Goal: Task Accomplishment & Management: Complete application form

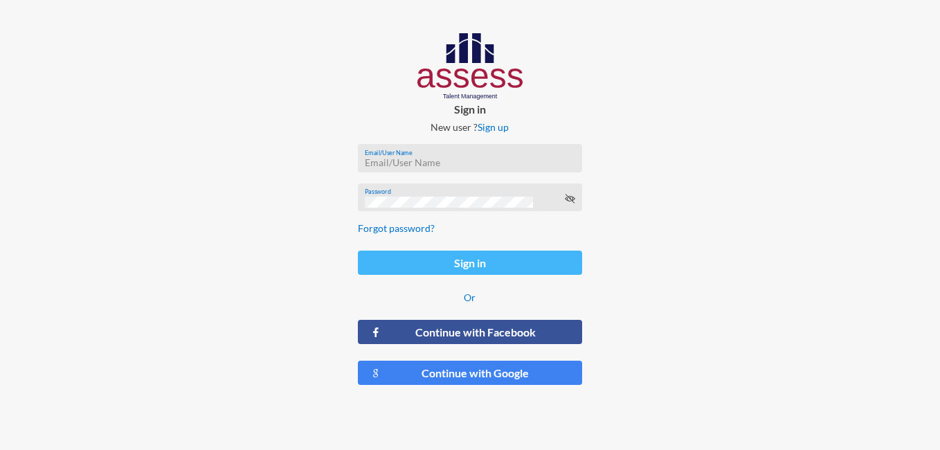
type input "[PERSON_NAME][EMAIL_ADDRESS][DOMAIN_NAME]"
click at [450, 268] on button "Sign in" at bounding box center [470, 262] width 225 height 24
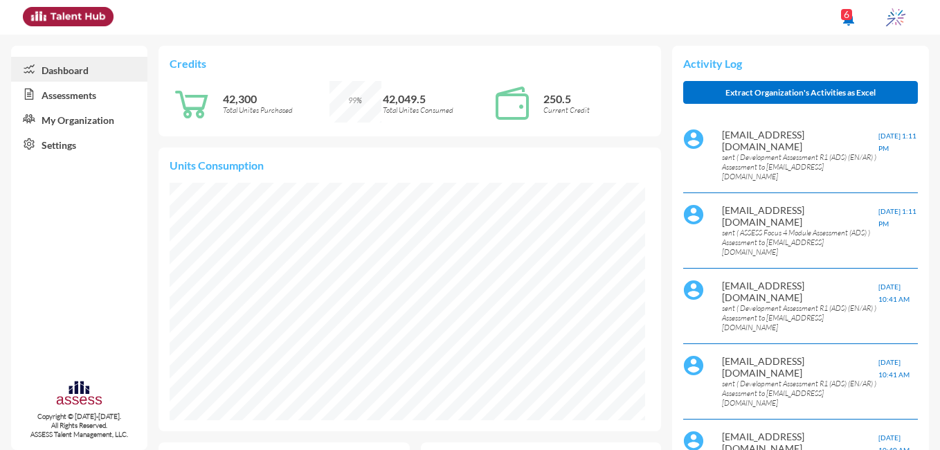
scroll to position [108, 215]
click at [97, 92] on link "Assessments" at bounding box center [79, 94] width 136 height 25
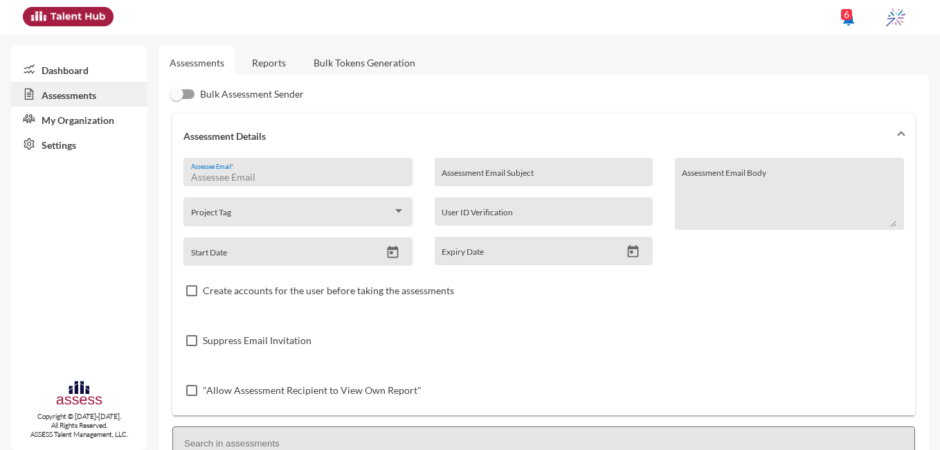
click at [324, 172] on input "Assessee Email *" at bounding box center [298, 177] width 214 height 11
paste input "[EMAIL_ADDRESS][DOMAIN_NAME]"
type input "[EMAIL_ADDRESS][DOMAIN_NAME]"
click at [500, 172] on input "Assessment Email Subject" at bounding box center [542, 177] width 203 height 11
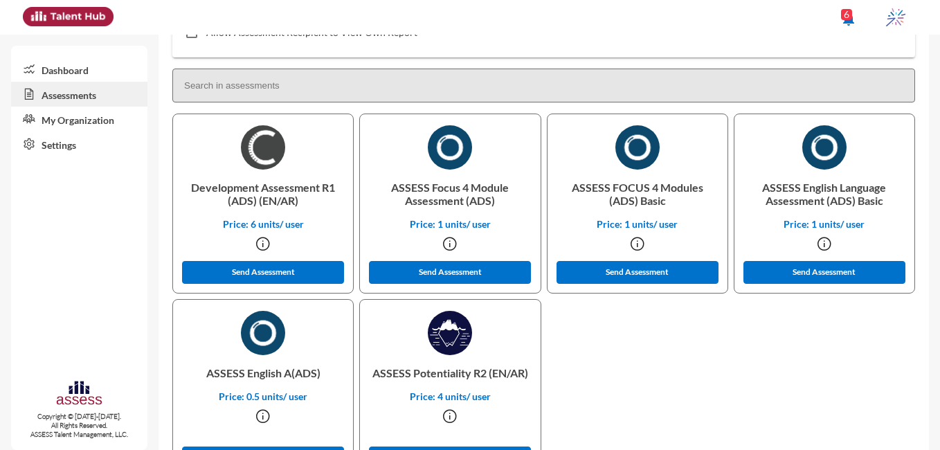
scroll to position [355, 0]
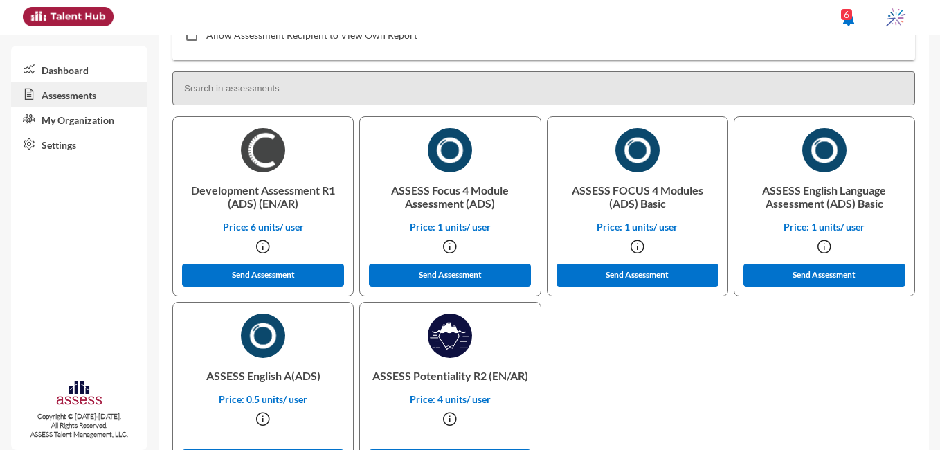
click at [789, 89] on input at bounding box center [543, 88] width 742 height 34
click at [255, 190] on p "Development Assessment R1 (ADS) (EN/AR)" at bounding box center [263, 196] width 158 height 48
drag, startPoint x: 319, startPoint y: 191, endPoint x: 178, endPoint y: 186, distance: 140.5
click at [178, 186] on div "Development Assessment R1 (ADS) (EN/AR) Price: 6 units/ user Send Assessment" at bounding box center [262, 206] width 181 height 180
copy p "Development Assessment"
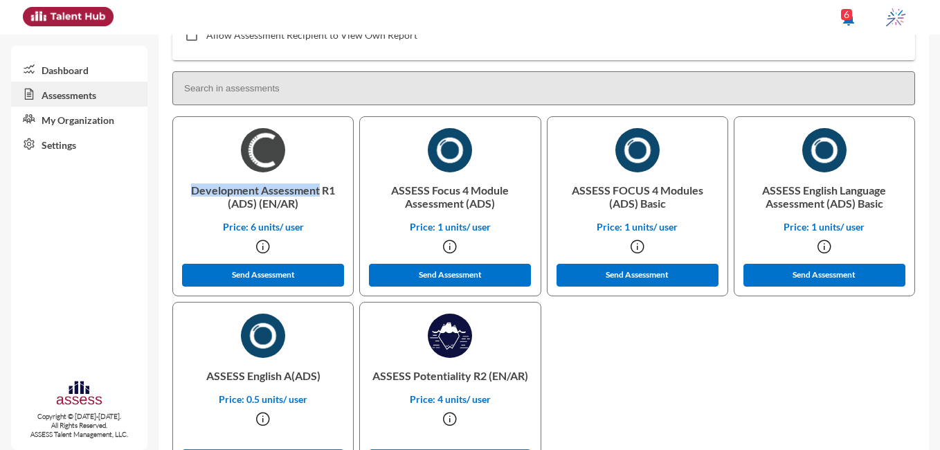
scroll to position [0, 0]
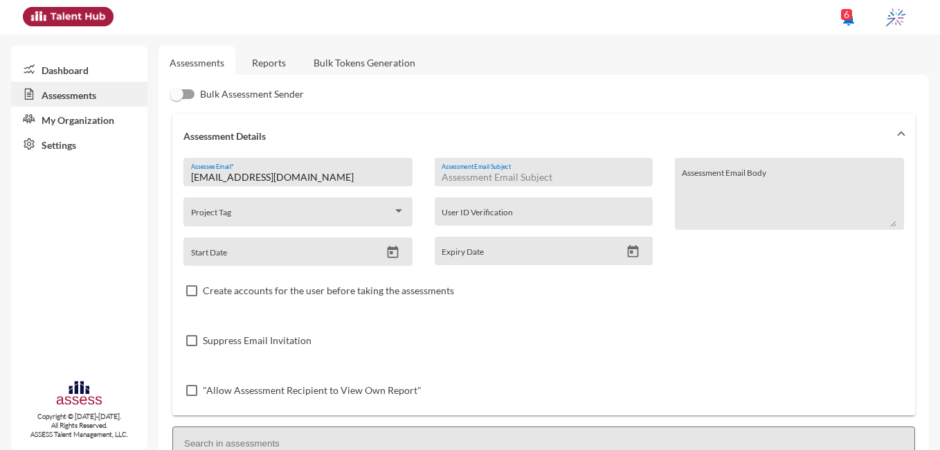
click at [508, 172] on input "Assessment Email Subject" at bounding box center [542, 177] width 203 height 11
paste input "Development Assessment"
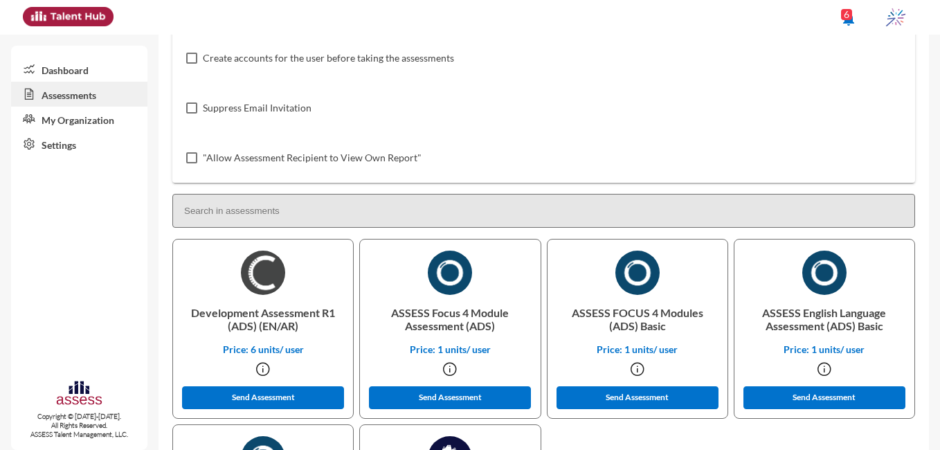
scroll to position [414, 0]
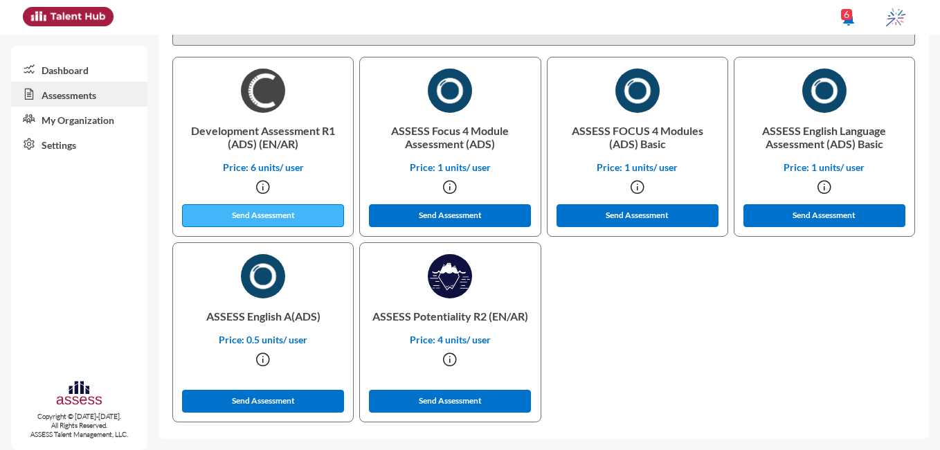
click at [291, 212] on button "Send Assessment" at bounding box center [263, 215] width 162 height 23
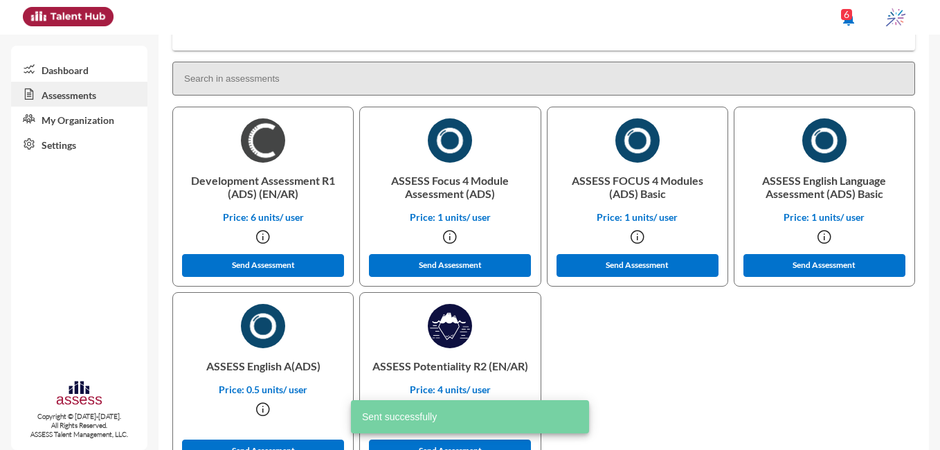
scroll to position [0, 0]
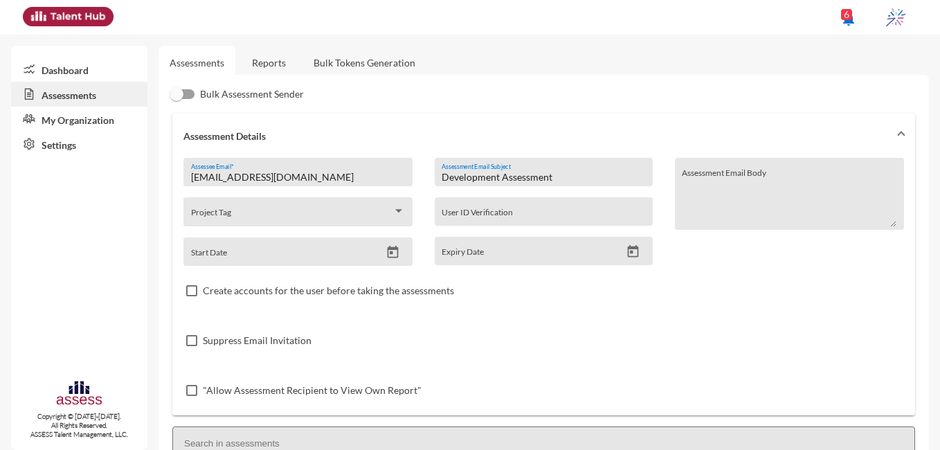
click at [497, 175] on input "Development Assessment" at bounding box center [542, 177] width 203 height 11
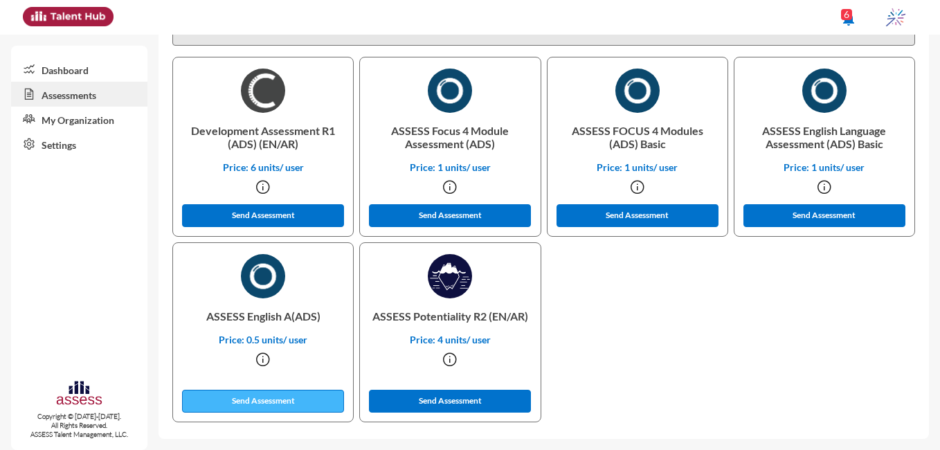
type input "English Assessment"
click at [266, 409] on button "Send Assessment" at bounding box center [263, 401] width 162 height 23
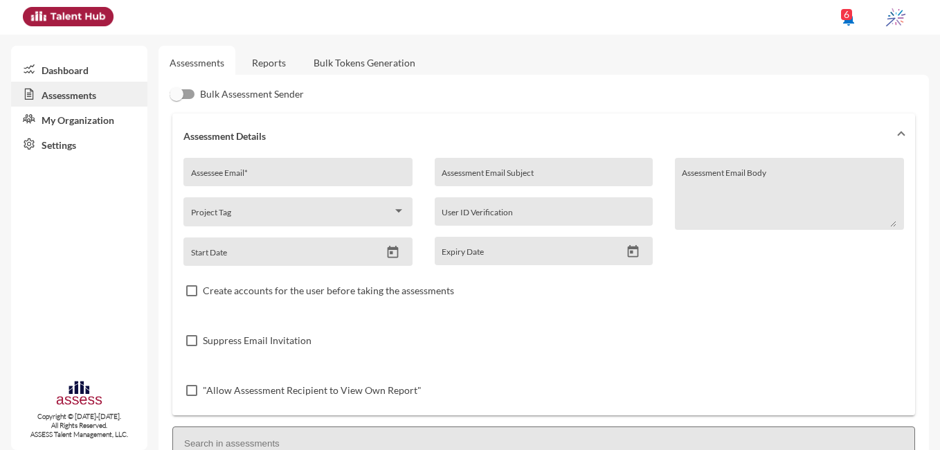
click at [284, 60] on link "Reports" at bounding box center [269, 63] width 56 height 34
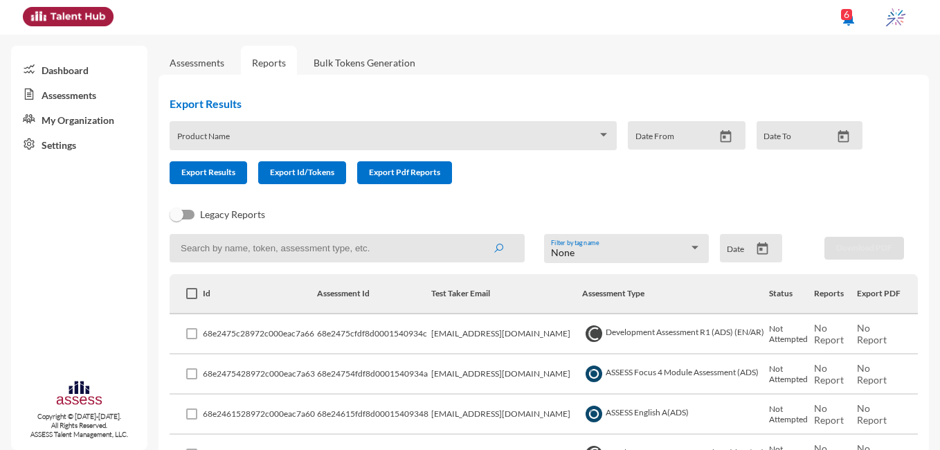
click at [327, 241] on input at bounding box center [347, 248] width 355 height 28
type input "fayrouzelbokhary5@gmail.com"
click at [493, 251] on icon "submit" at bounding box center [498, 248] width 11 height 11
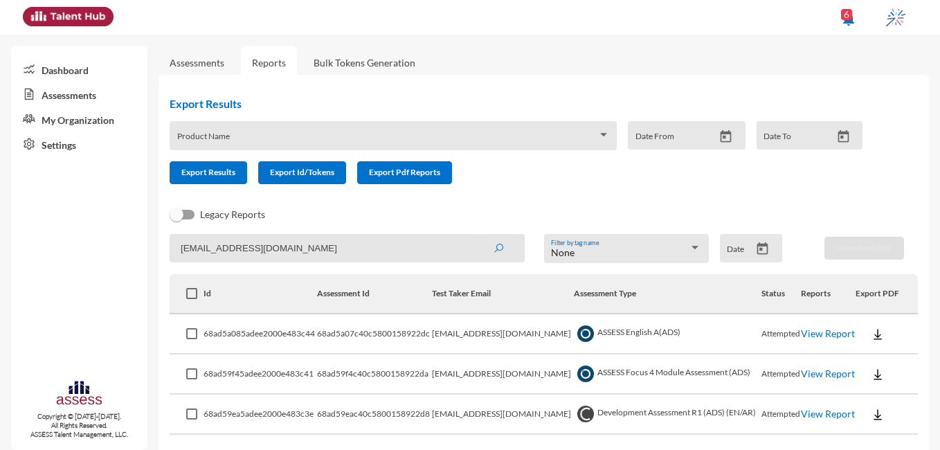
click at [805, 334] on link "View Report" at bounding box center [827, 333] width 54 height 12
click at [809, 417] on link "View Report" at bounding box center [827, 413] width 54 height 12
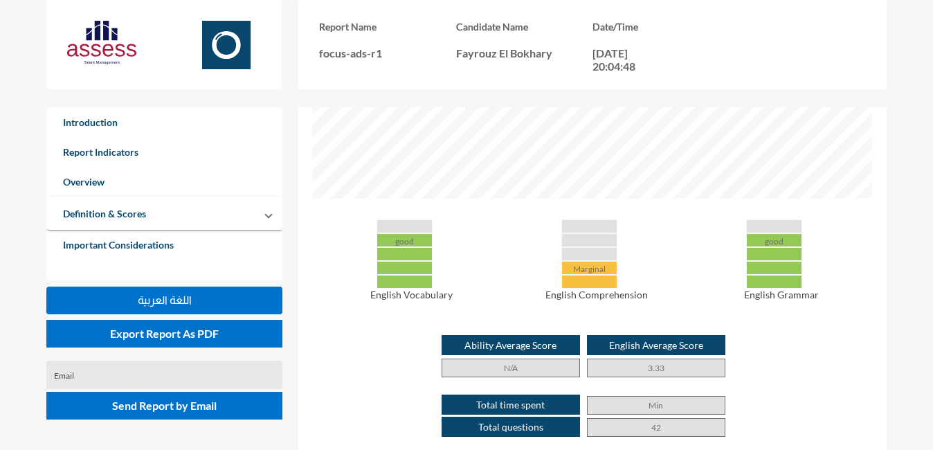
scroll to position [607, 0]
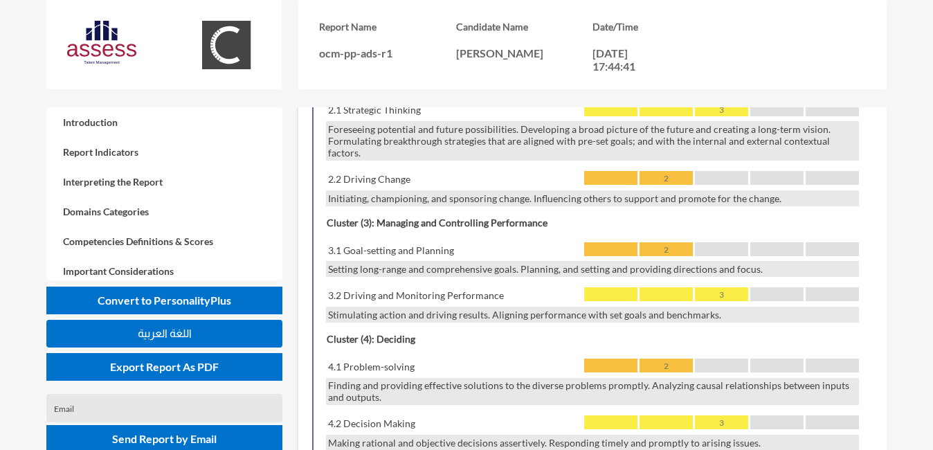
scroll to position [1216, 0]
